Goal: Task Accomplishment & Management: Manage account settings

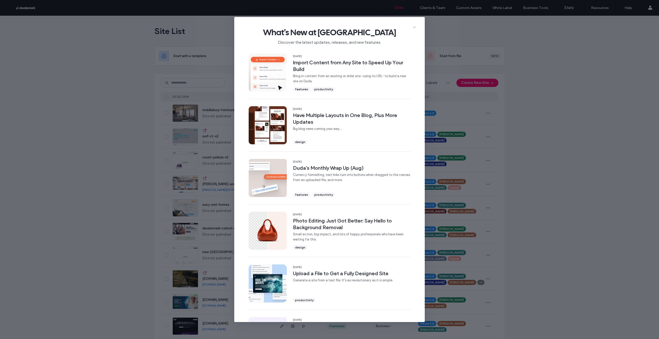
click at [416, 25] on icon at bounding box center [415, 27] width 4 height 4
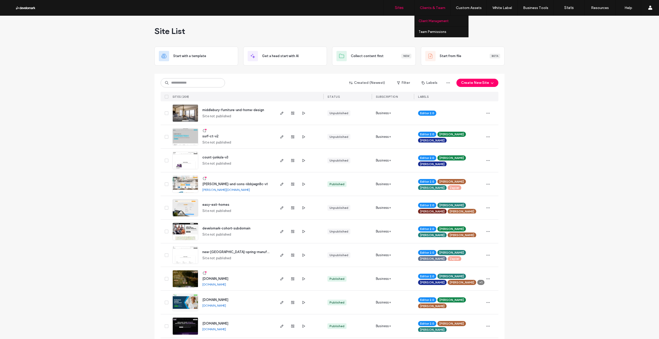
click at [435, 21] on label "Client Management" at bounding box center [434, 21] width 30 height 4
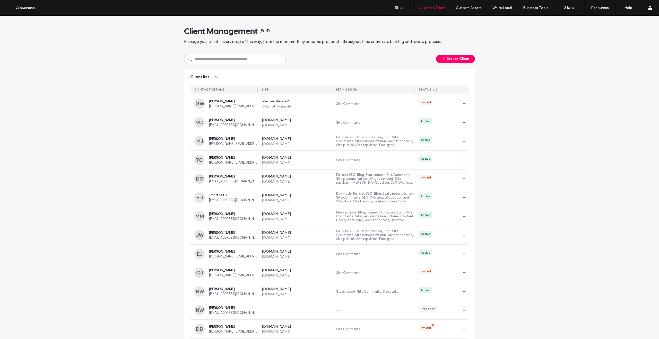
click at [220, 61] on input at bounding box center [234, 59] width 101 height 9
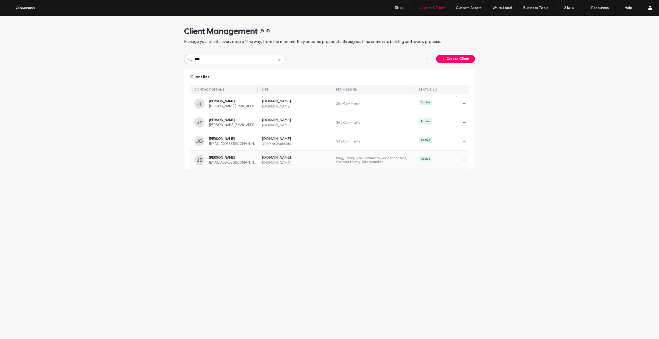
type input "****"
click at [225, 155] on div "[PERSON_NAME] [EMAIL_ADDRESS][DOMAIN_NAME]" at bounding box center [225, 160] width 63 height 10
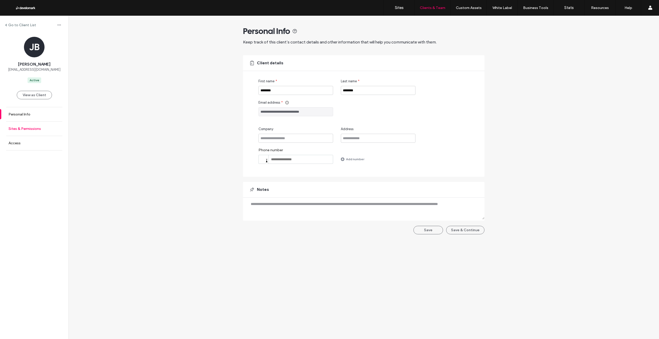
click at [27, 128] on label "Sites & Permissions" at bounding box center [24, 129] width 32 height 4
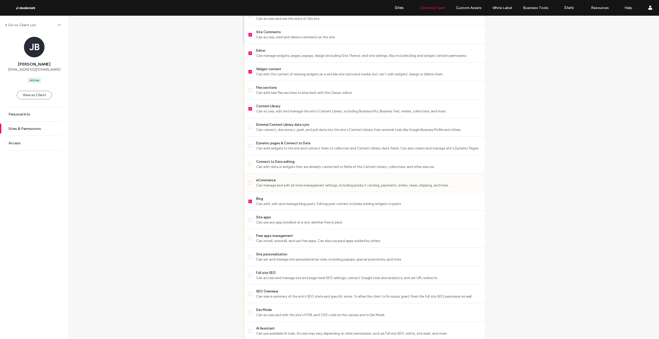
scroll to position [194, 0]
click at [248, 273] on span at bounding box center [250, 275] width 4 height 4
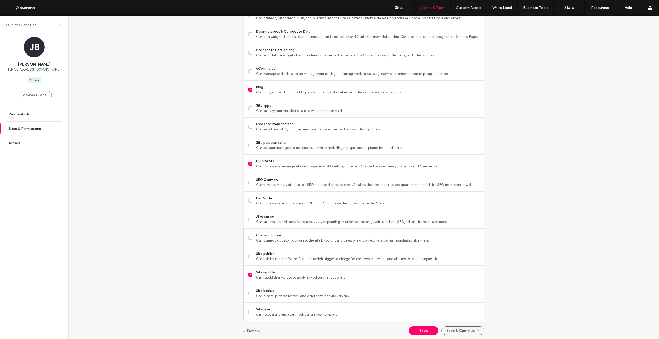
scroll to position [304, 0]
click at [252, 297] on label "Site backup Can create, preview, restore, and delete site backup versions." at bounding box center [364, 294] width 232 height 10
click at [463, 334] on button "Save & Continue" at bounding box center [463, 331] width 43 height 8
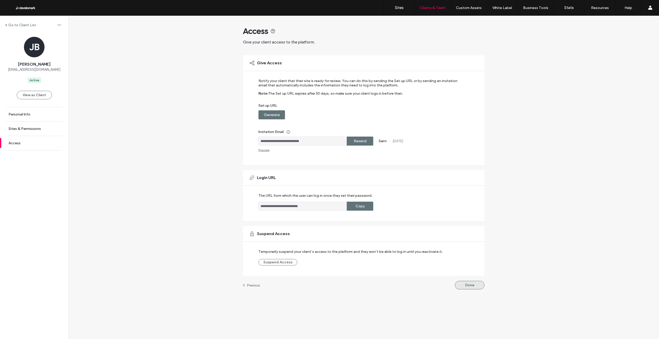
click at [469, 282] on button "Done" at bounding box center [470, 285] width 30 height 8
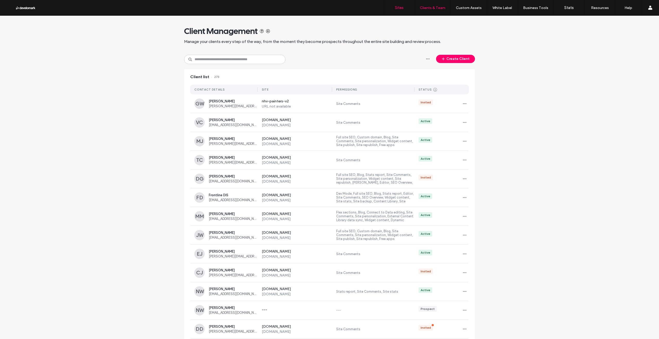
click at [395, 10] on link "Sites" at bounding box center [399, 7] width 31 height 15
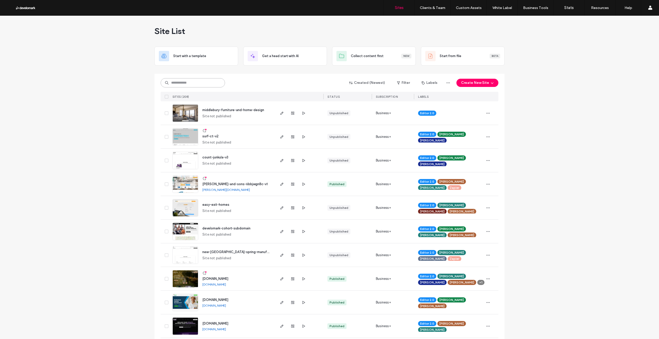
click at [174, 82] on input at bounding box center [193, 82] width 64 height 9
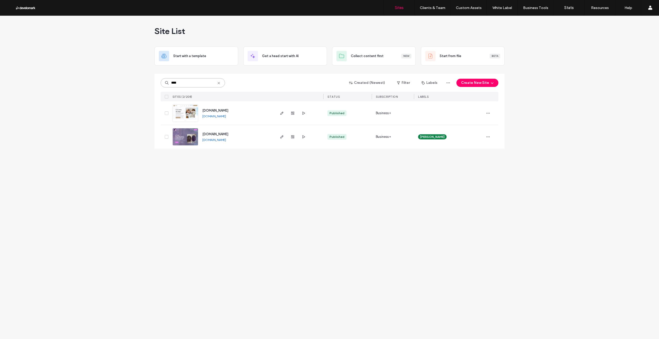
type input "****"
click at [191, 139] on img at bounding box center [185, 145] width 25 height 35
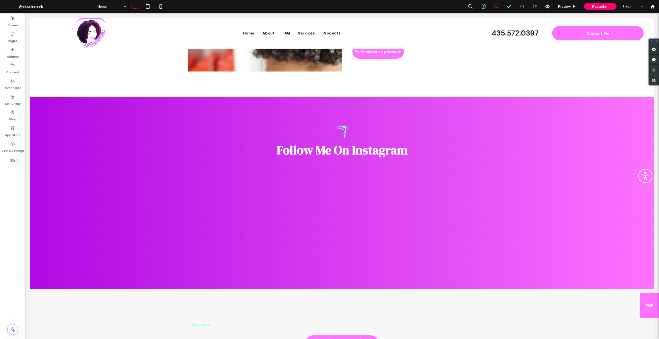
scroll to position [1053, 0]
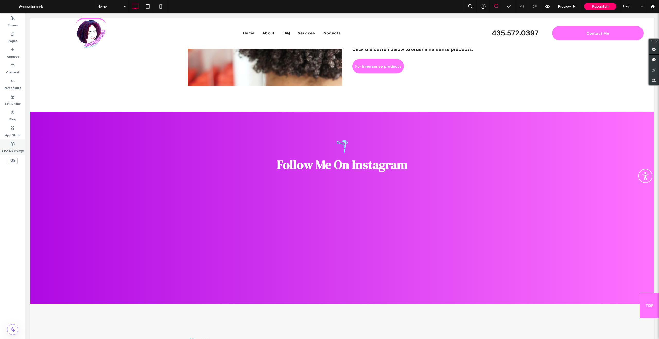
click at [16, 151] on label "SEO & Settings" at bounding box center [13, 149] width 22 height 7
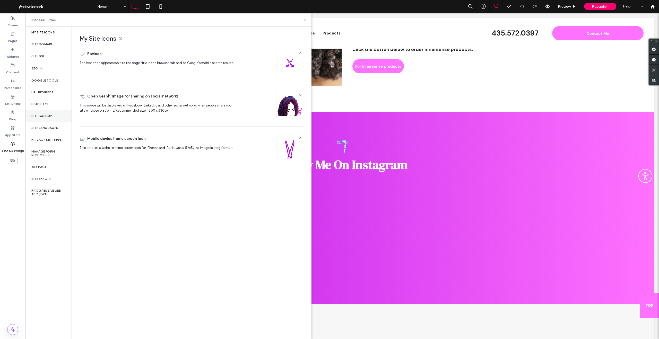
click at [44, 115] on label "Site Backup" at bounding box center [41, 116] width 21 height 4
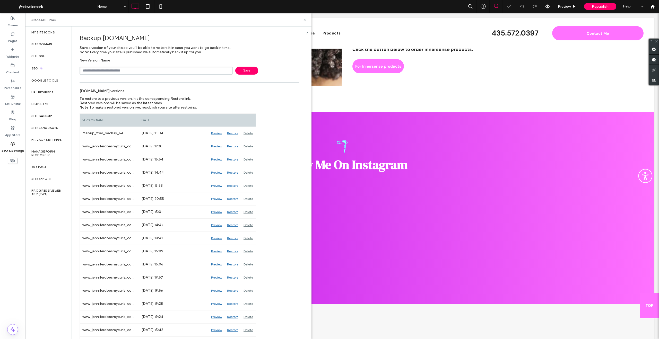
click at [242, 70] on span "Save" at bounding box center [246, 71] width 23 height 8
type input "**********"
click at [251, 71] on span "Save" at bounding box center [246, 71] width 23 height 8
